Goal: Consume media (video, audio): Consume media (video, audio)

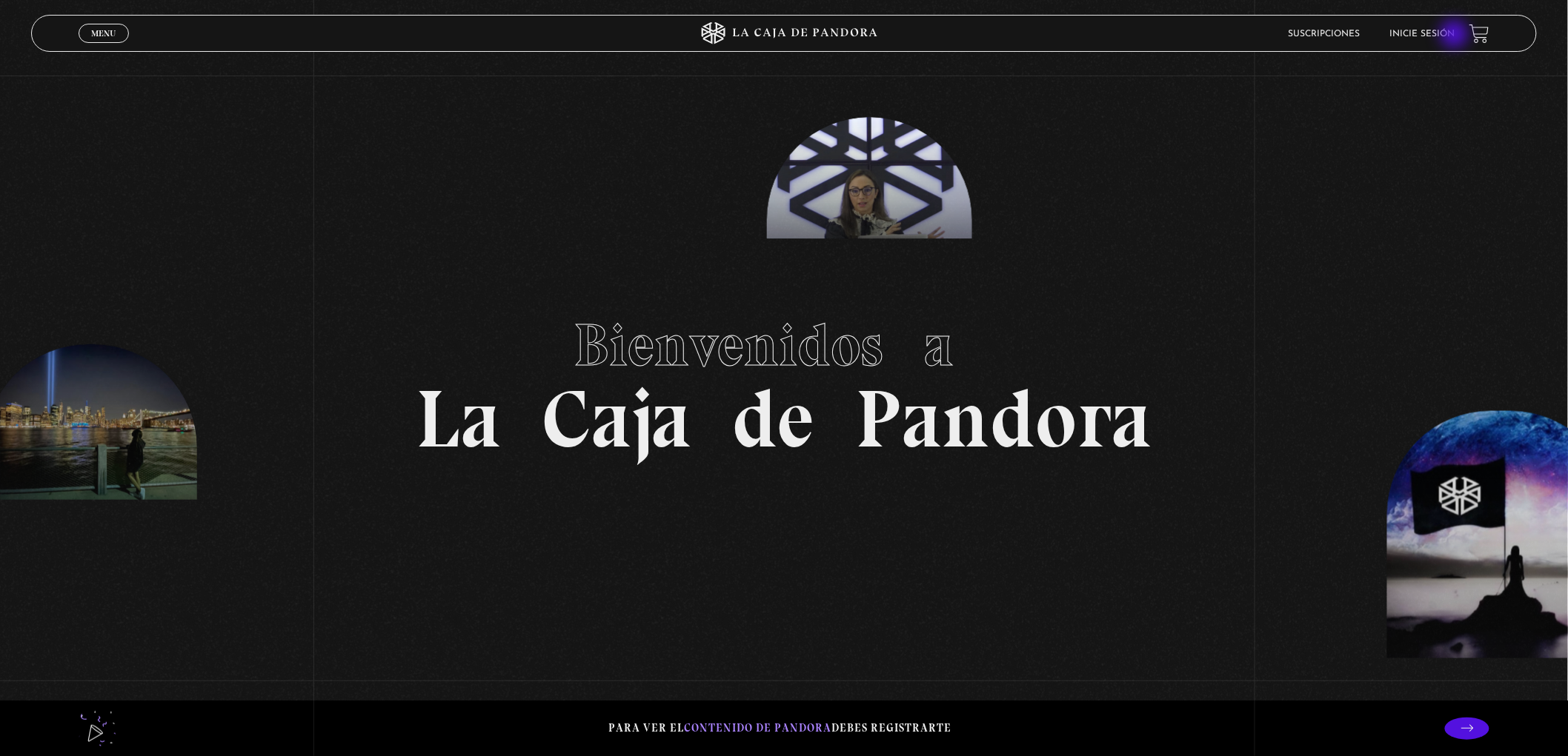
click at [1455, 35] on link "Inicie sesión" at bounding box center [1422, 34] width 65 height 9
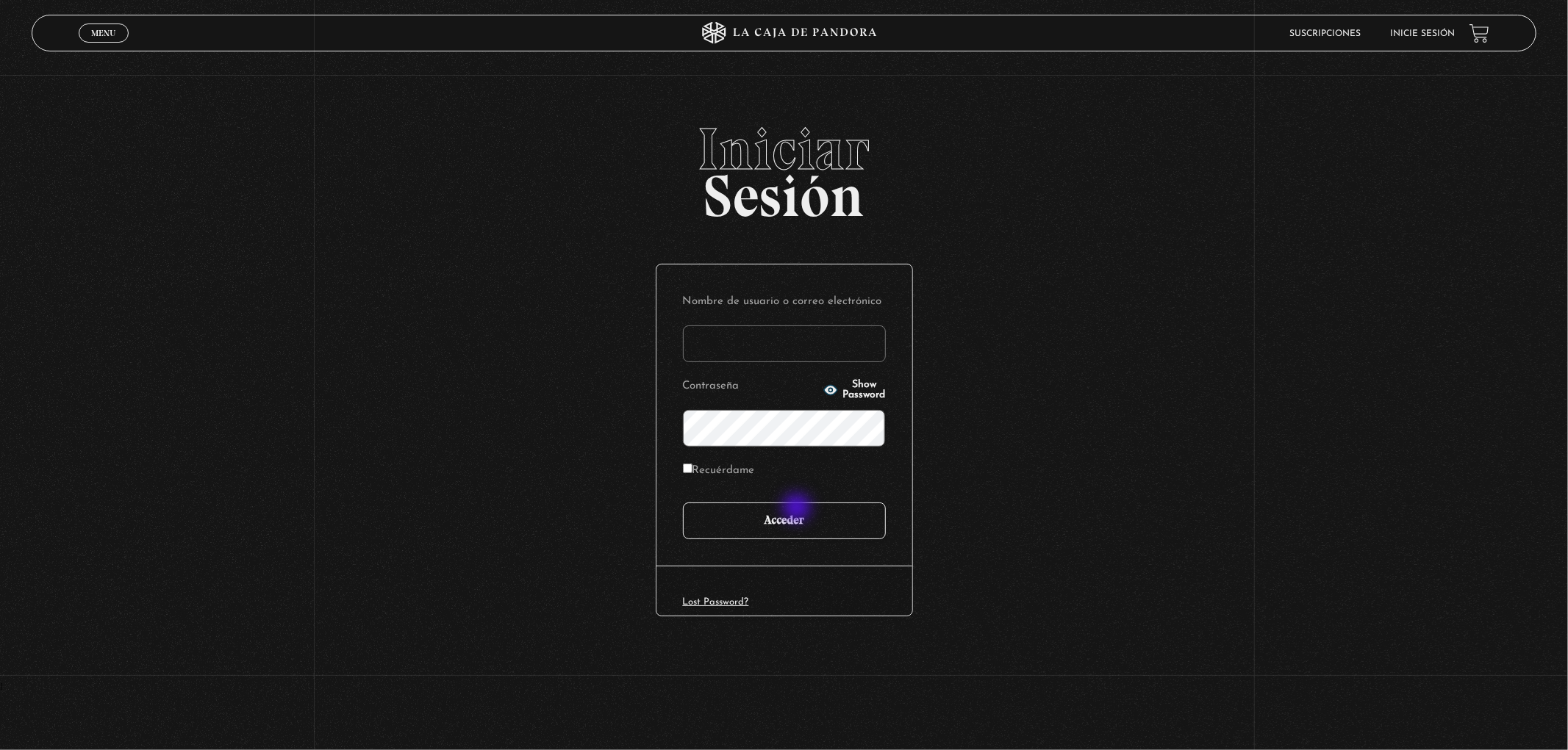
type input "franciniastua97@gmail.com"
click at [790, 519] on input "Acceder" at bounding box center [784, 521] width 203 height 37
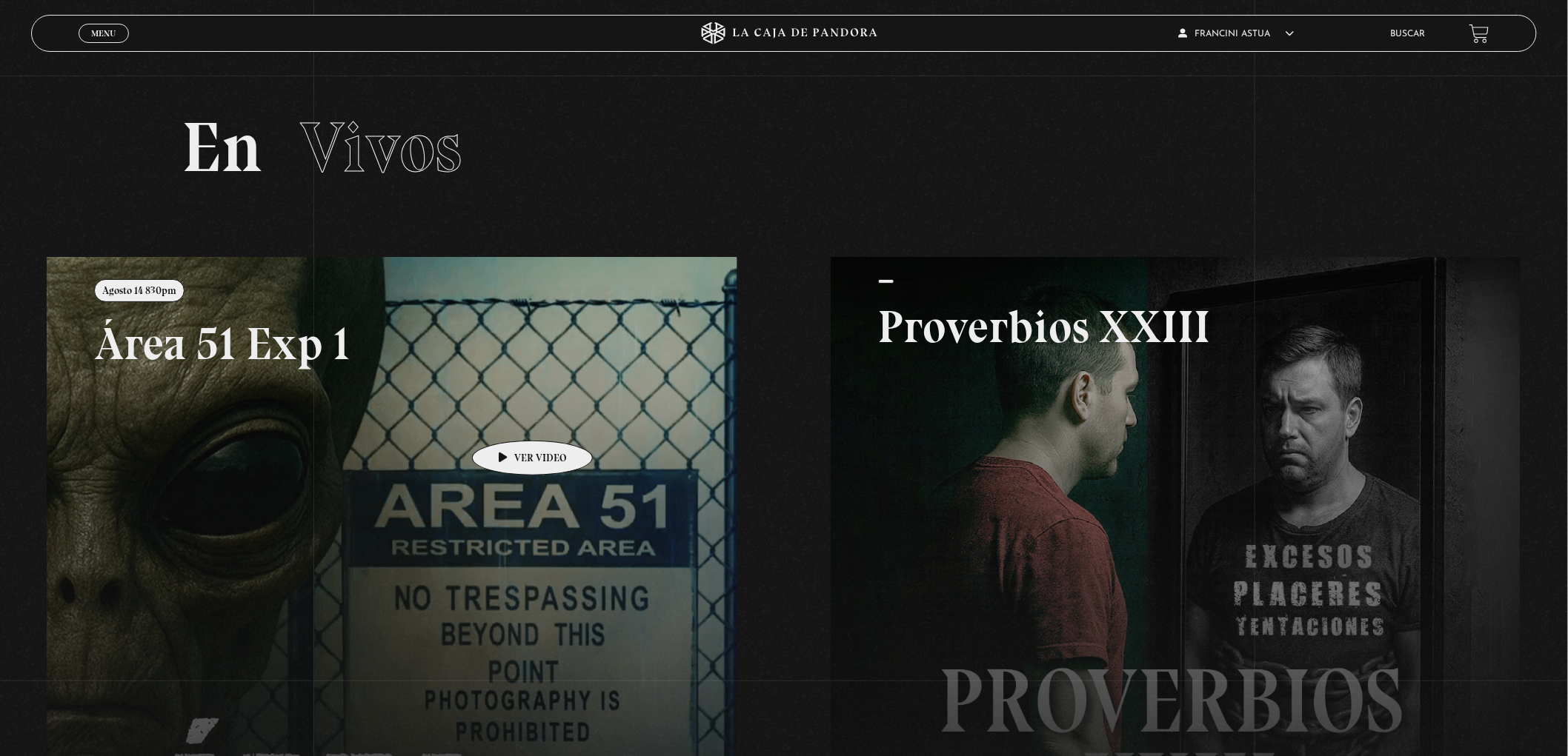
click at [509, 418] on link at bounding box center [831, 635] width 1568 height 756
